Goal: Task Accomplishment & Management: Use online tool/utility

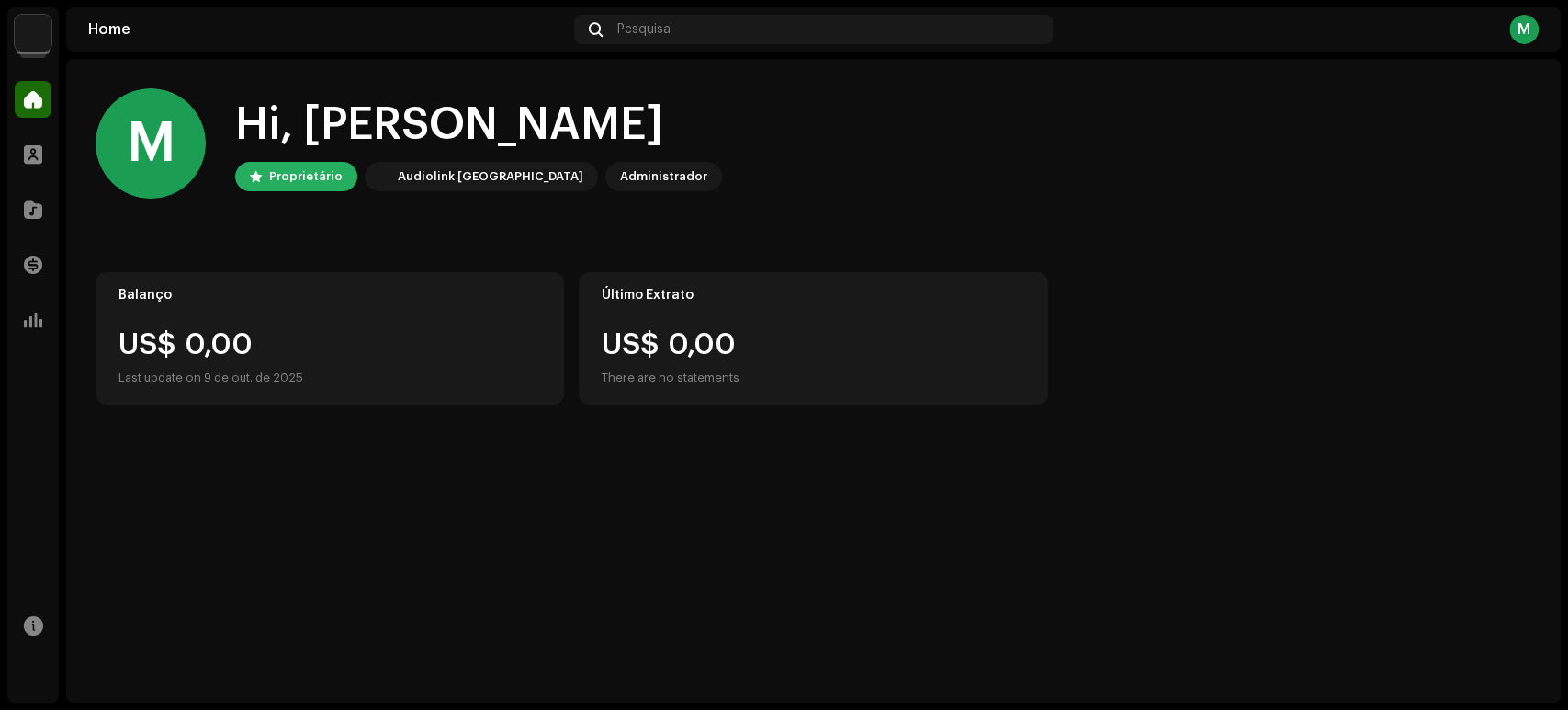
click at [58, 30] on navigation-account-switch "Marc Avel" at bounding box center [33, 33] width 52 height 52
click at [44, 33] on img at bounding box center [33, 33] width 37 height 37
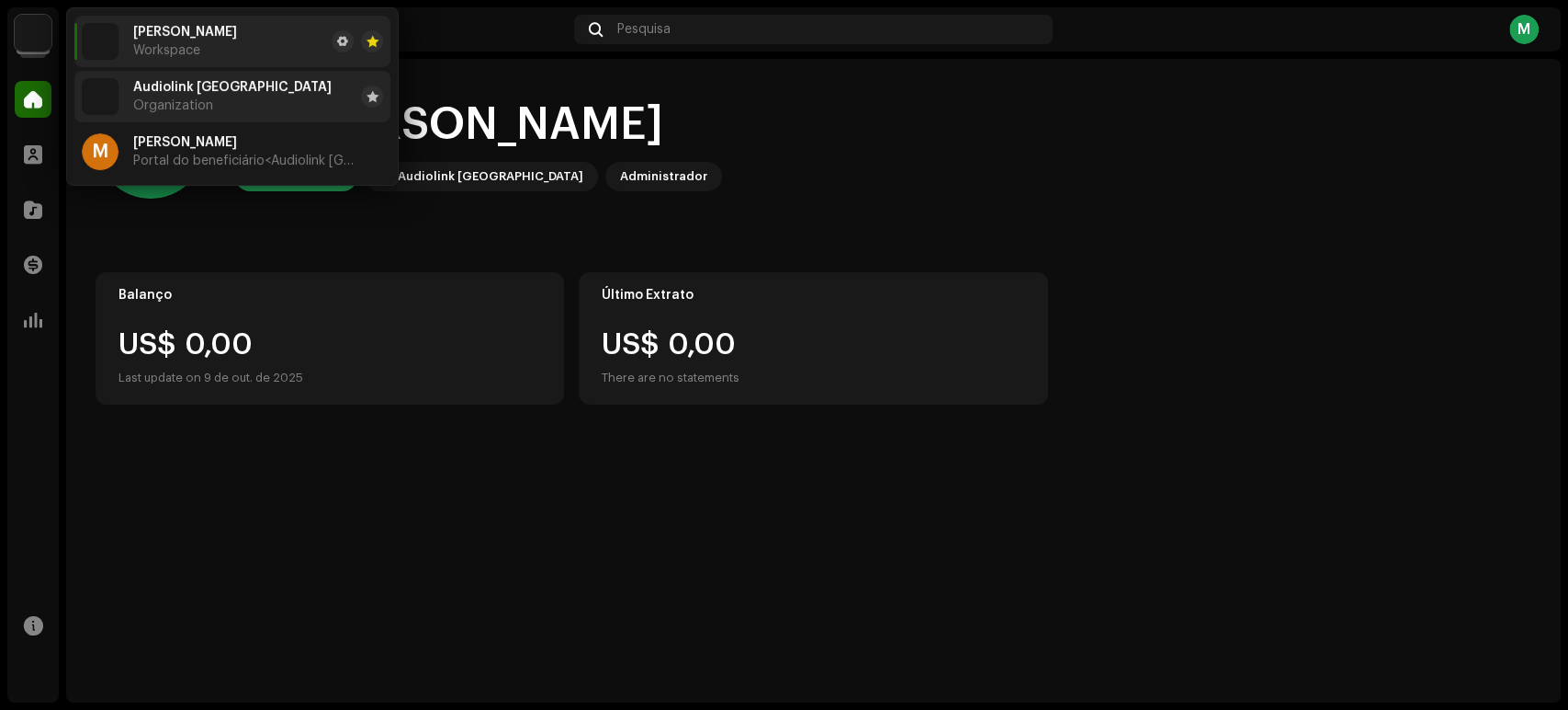
click at [169, 82] on span "Audiolink [GEOGRAPHIC_DATA]" at bounding box center [232, 87] width 199 height 15
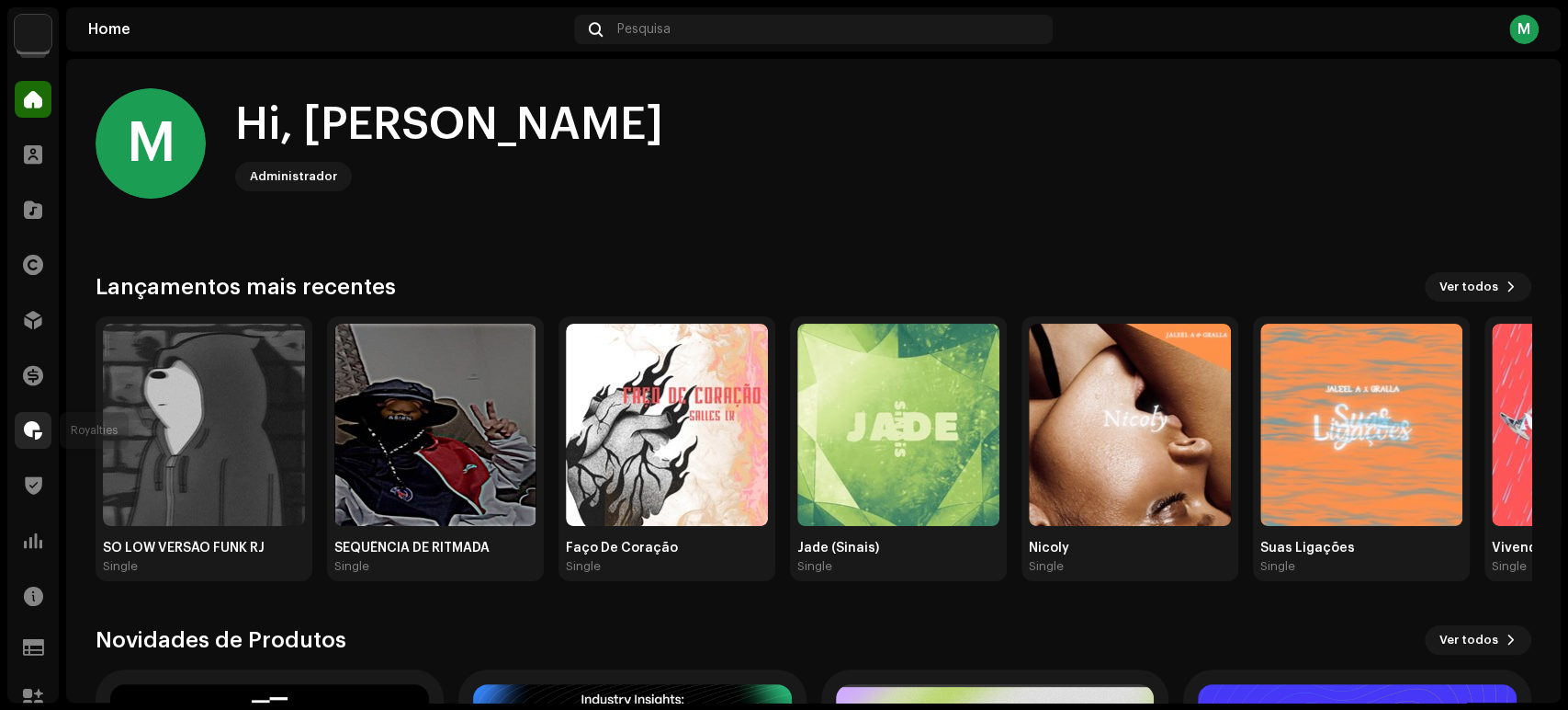
click at [21, 428] on div at bounding box center [33, 431] width 37 height 37
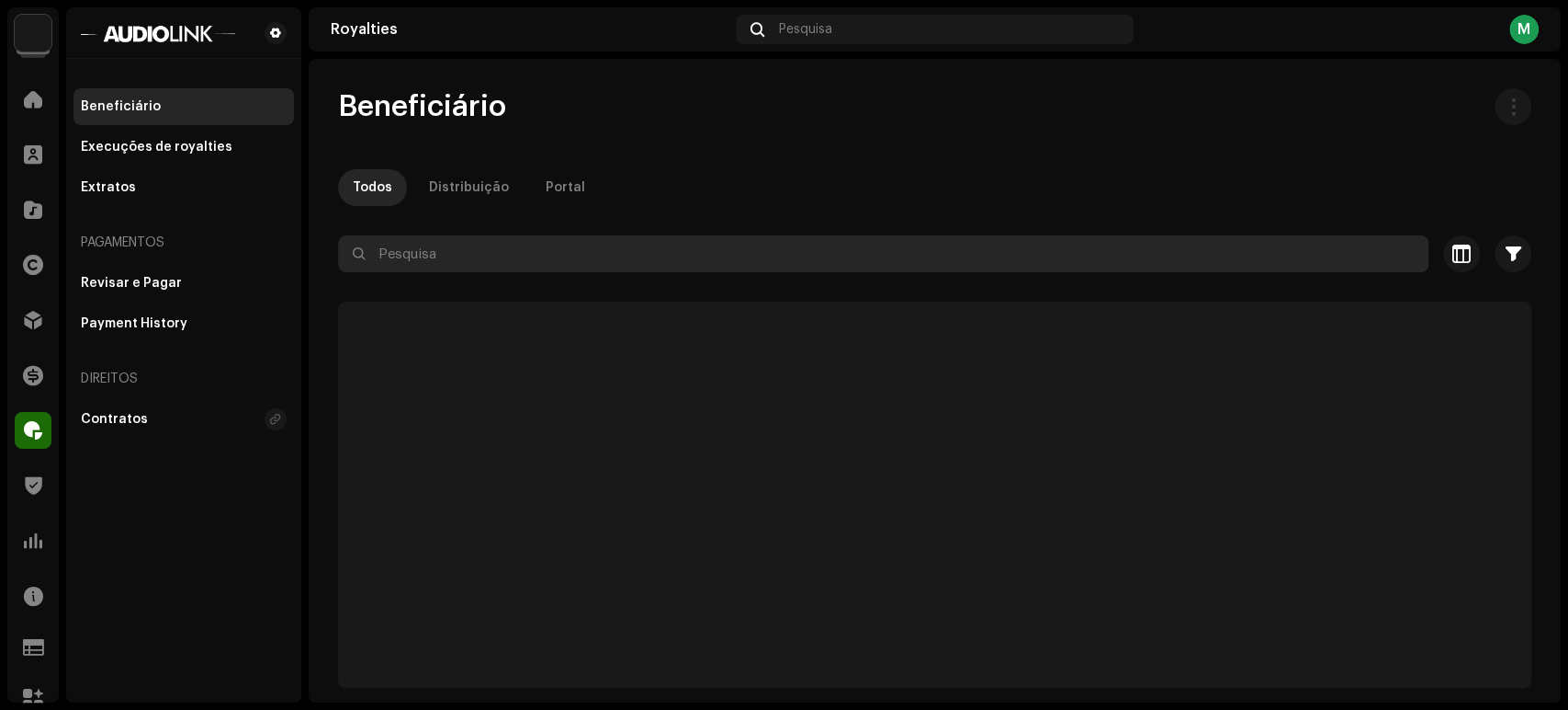
click at [429, 260] on input "text" at bounding box center [883, 254] width 1090 height 37
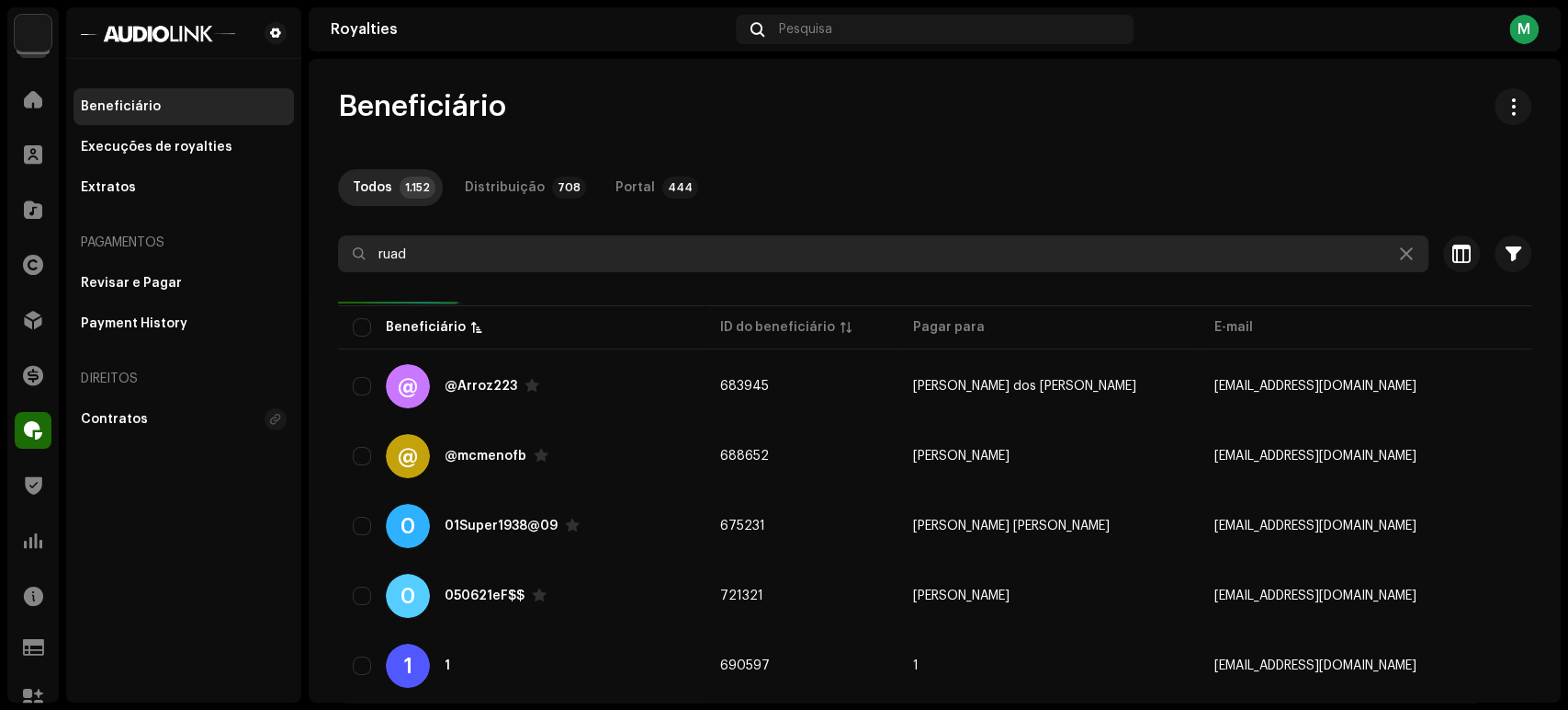
type input "rua"
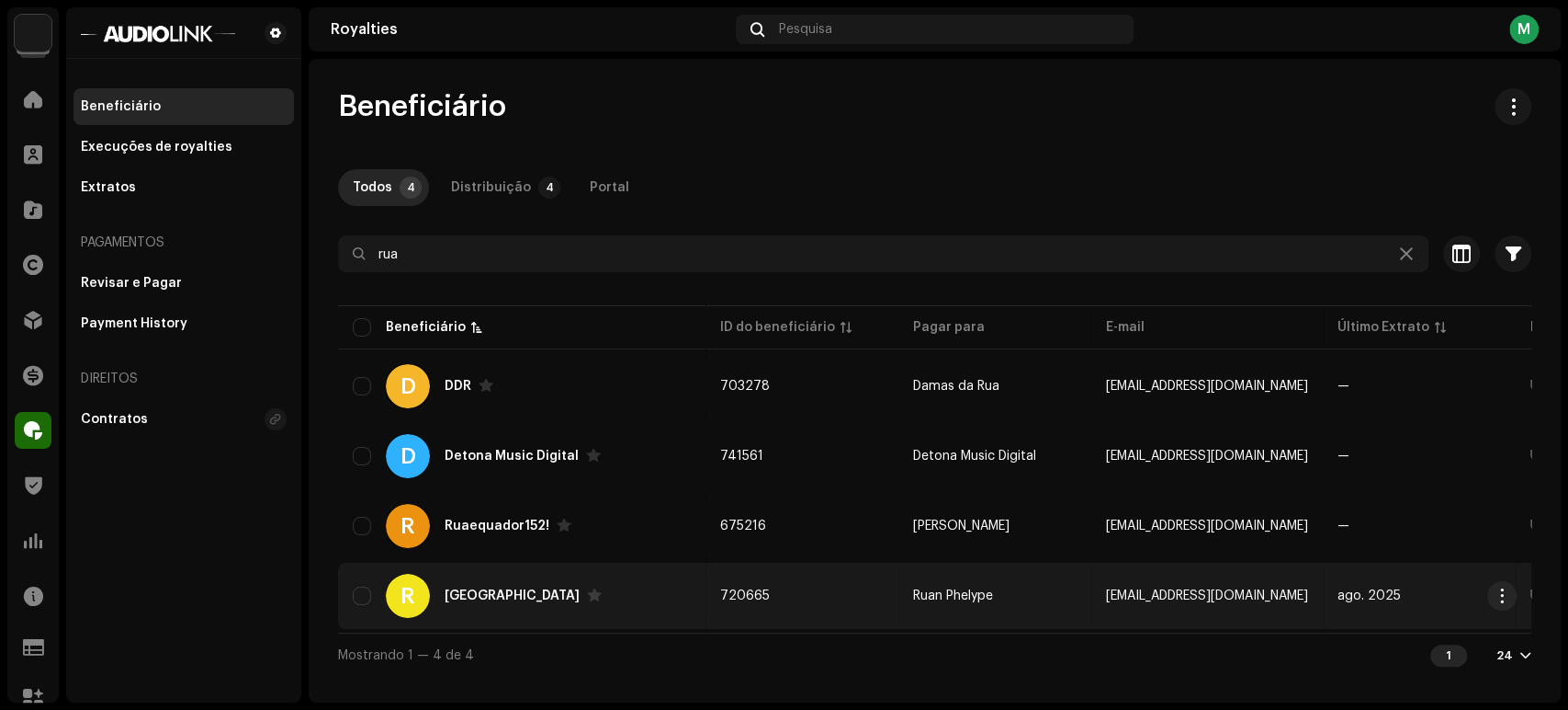
click at [511, 578] on div "R [GEOGRAPHIC_DATA]" at bounding box center [521, 595] width 338 height 44
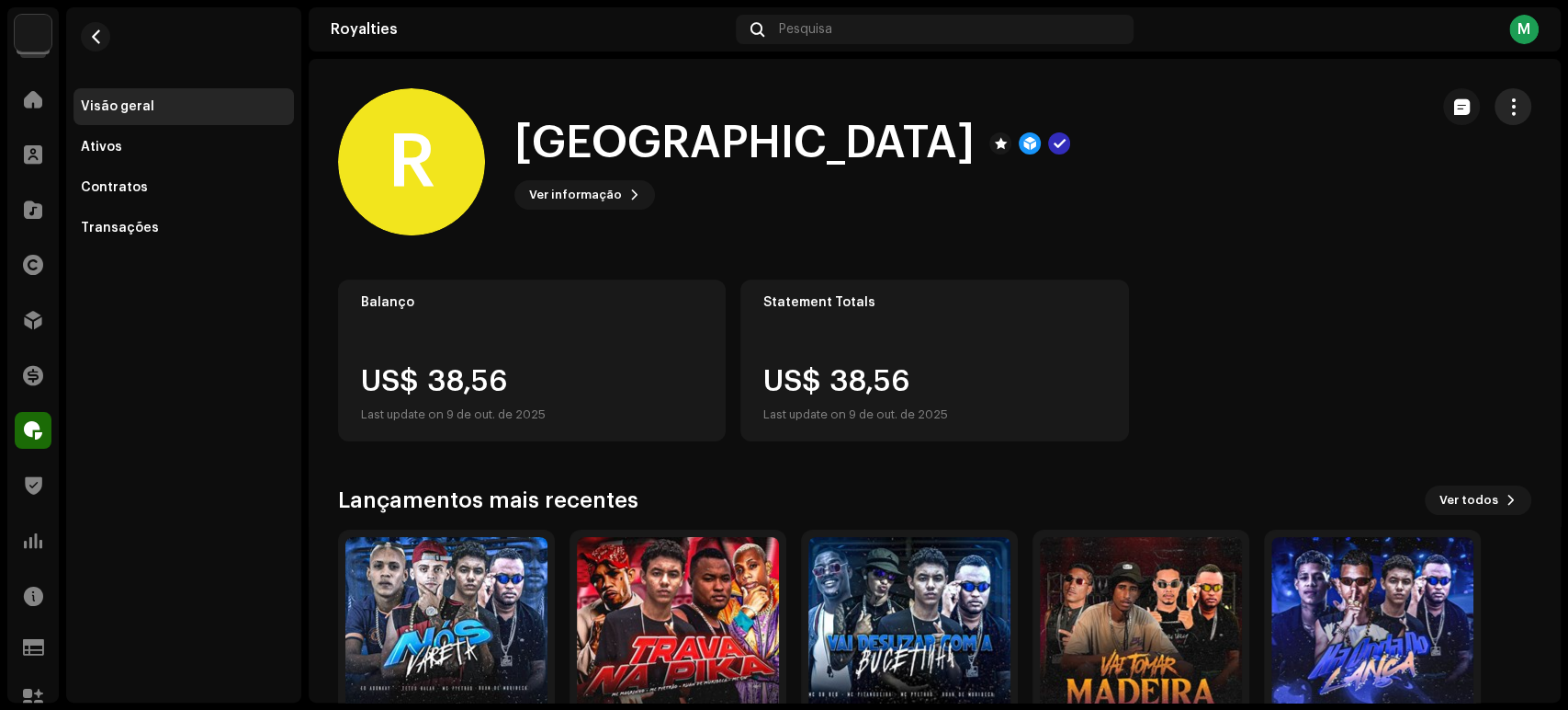
click at [1505, 107] on span "button" at bounding box center [1514, 106] width 18 height 15
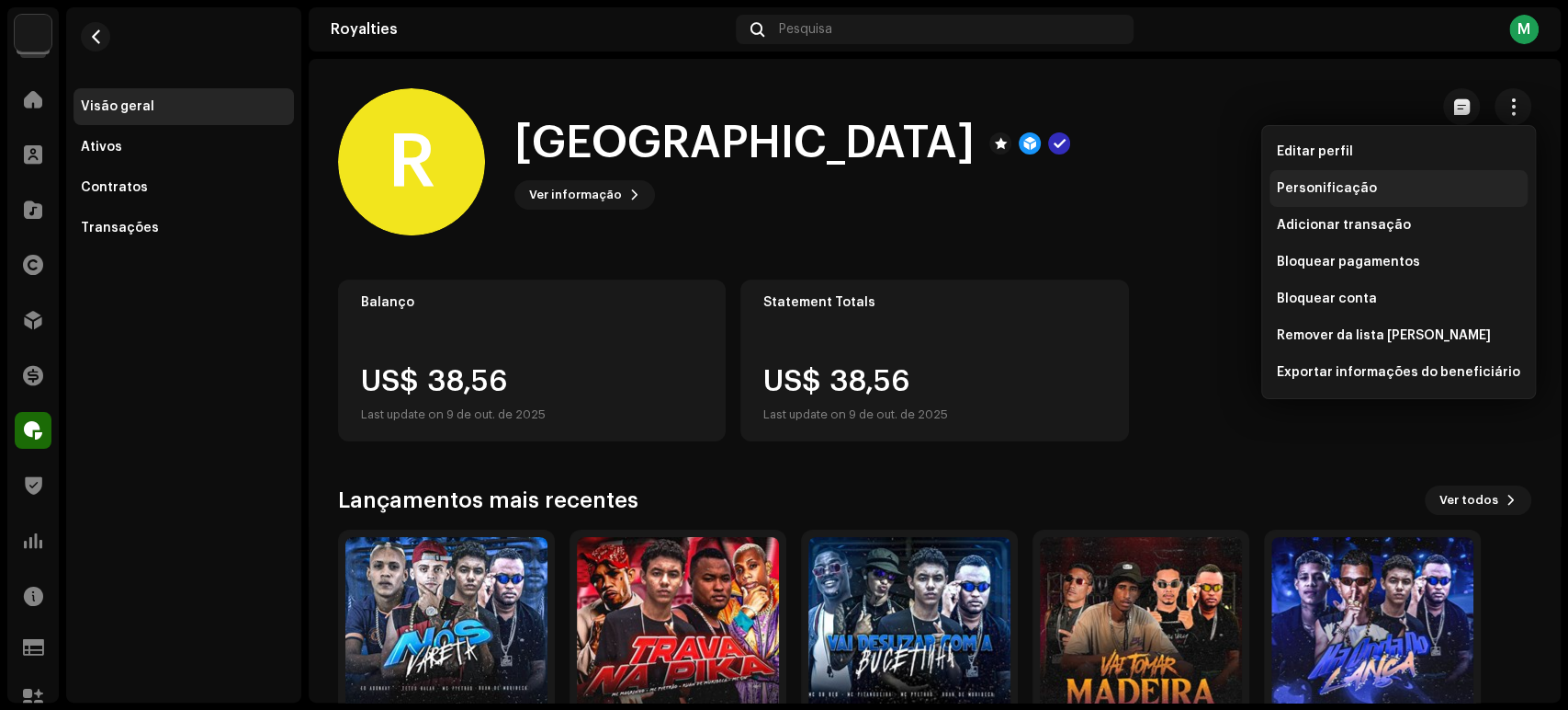
click at [1397, 176] on div "Personificação" at bounding box center [1399, 189] width 258 height 37
